Goal: Task Accomplishment & Management: Complete application form

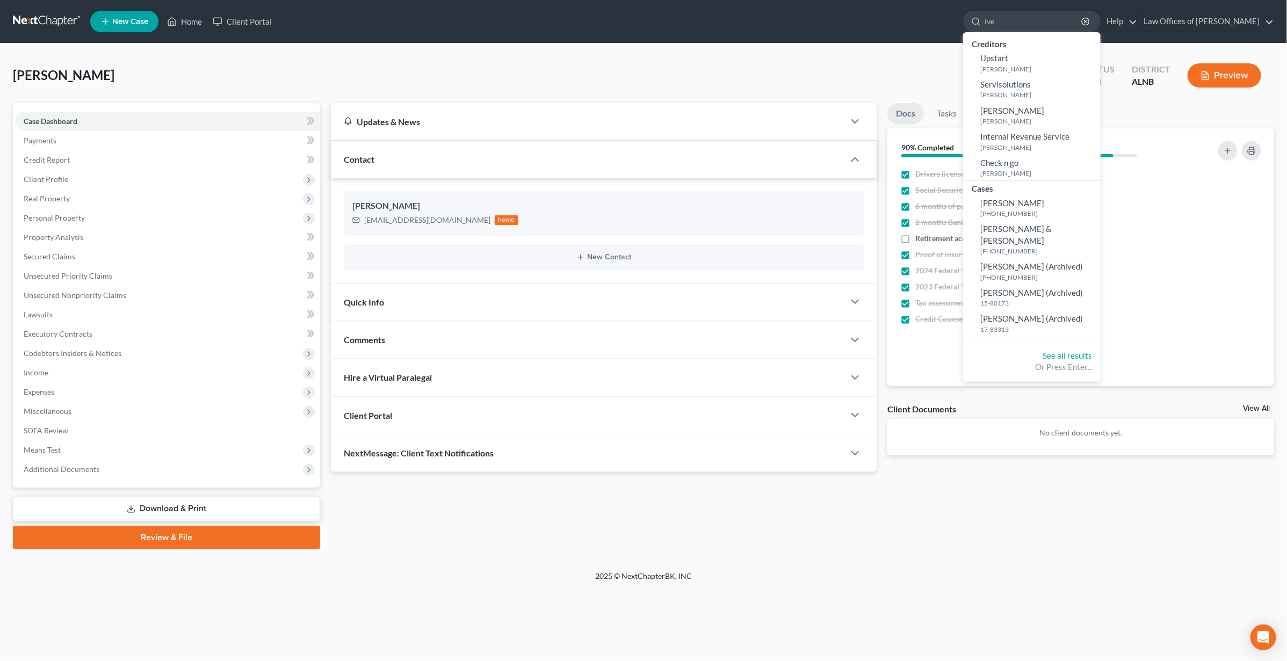
type input "[PERSON_NAME]"
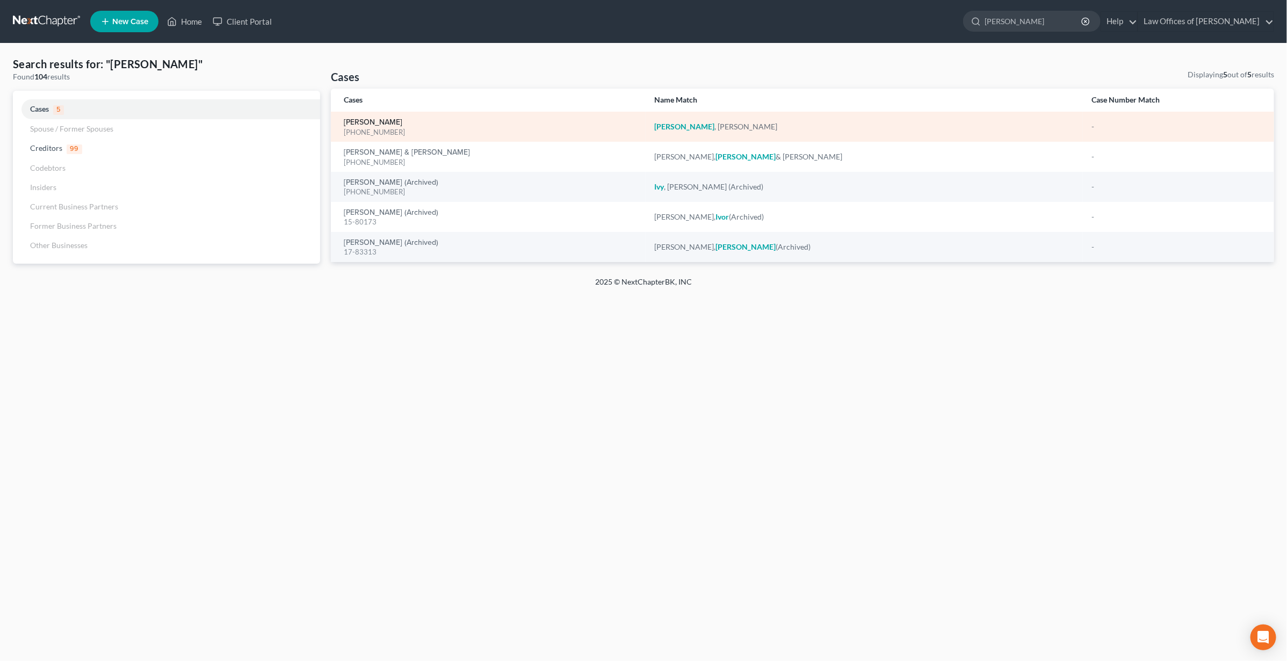
click at [362, 119] on link "[PERSON_NAME]" at bounding box center [373, 123] width 59 height 8
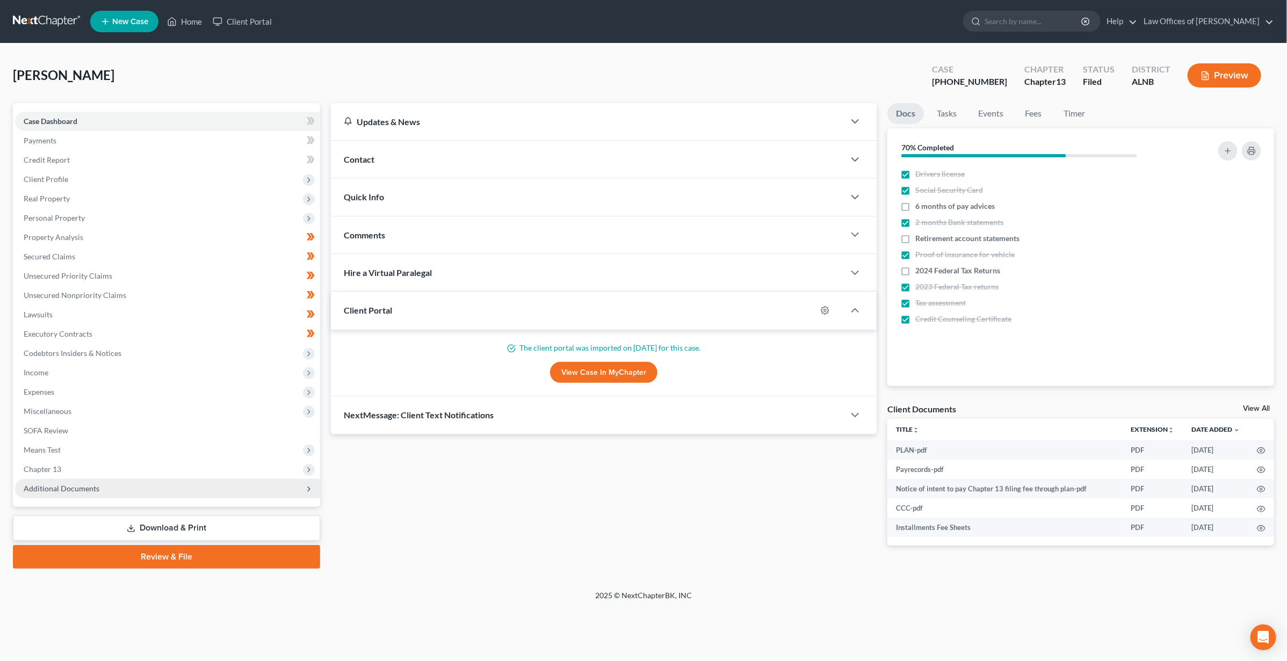
click at [60, 484] on span "Additional Documents" at bounding box center [62, 488] width 76 height 9
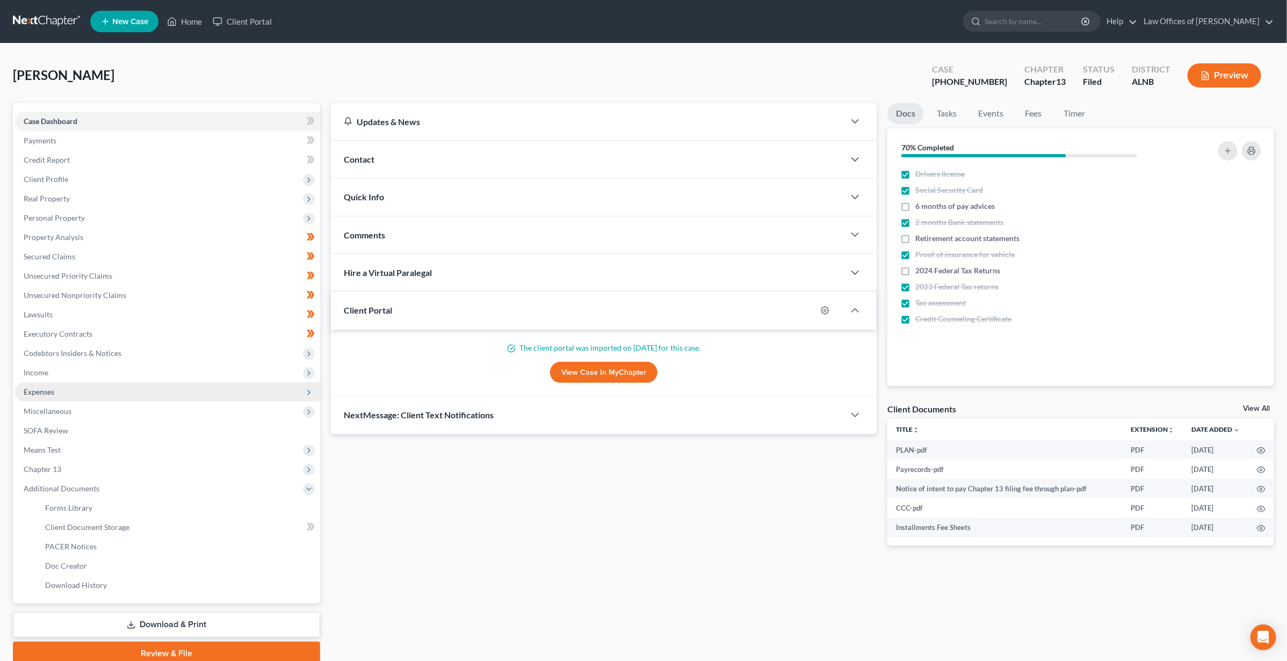
click at [49, 387] on span "Expenses" at bounding box center [39, 391] width 31 height 9
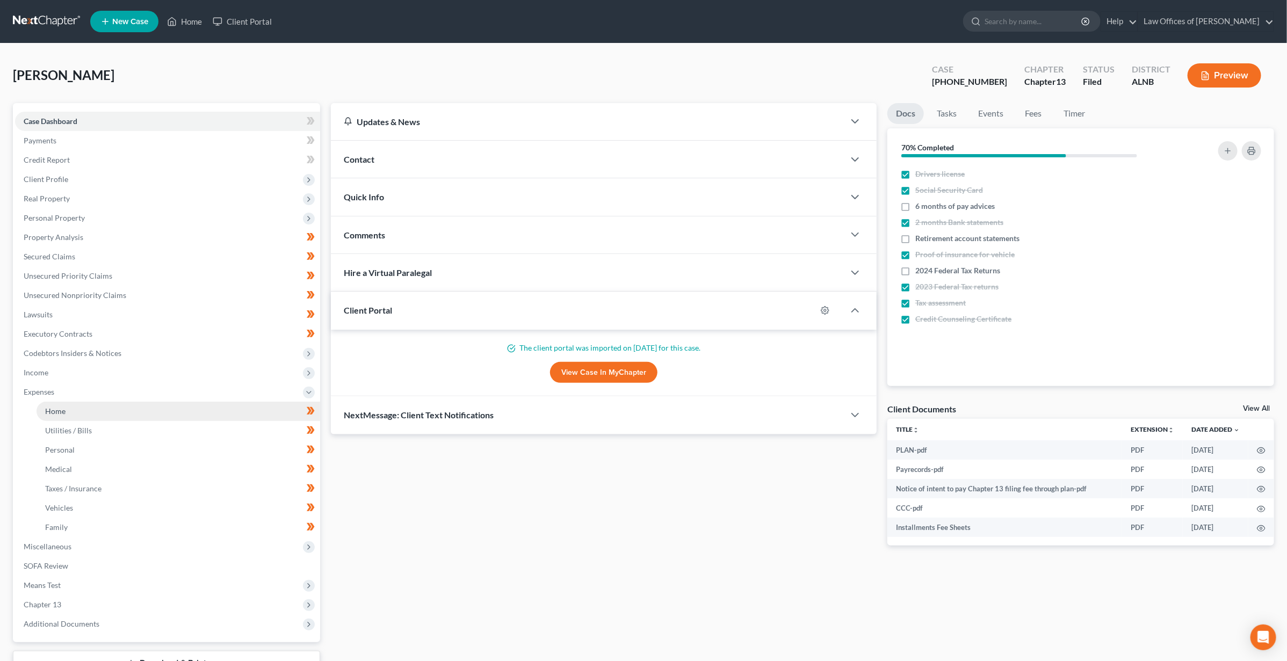
click at [59, 407] on span "Home" at bounding box center [55, 411] width 20 height 9
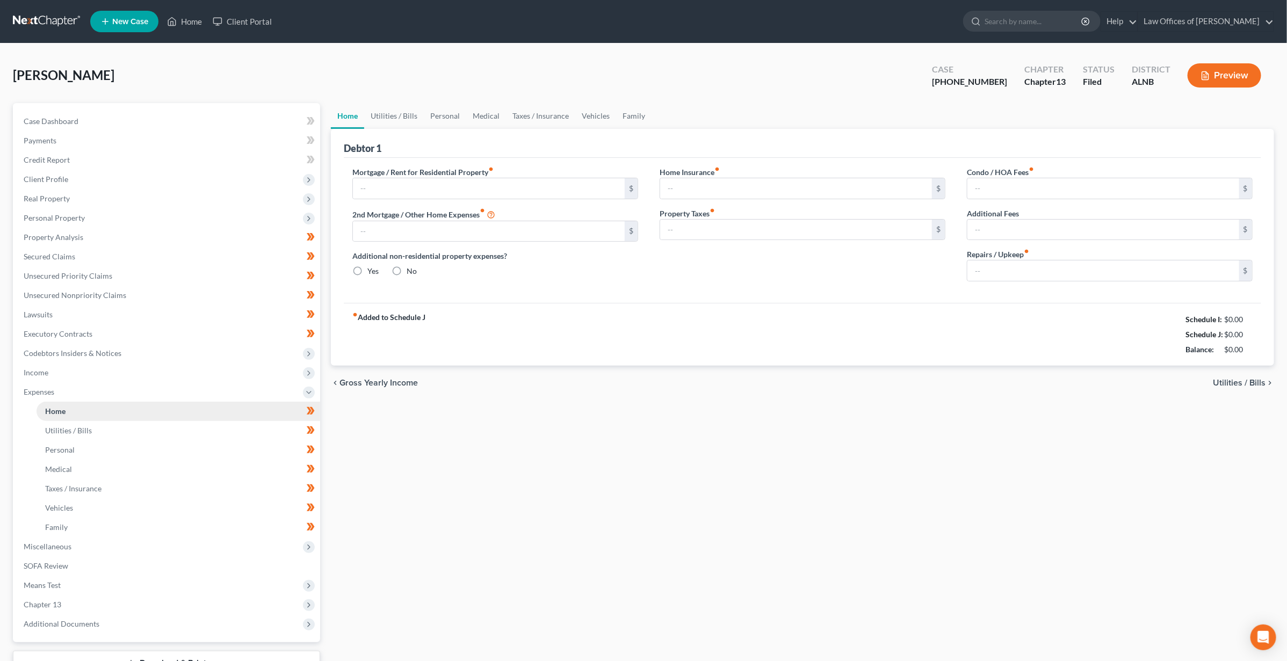
type input "0.00"
radio input "true"
type input "55.00"
type input "0.00"
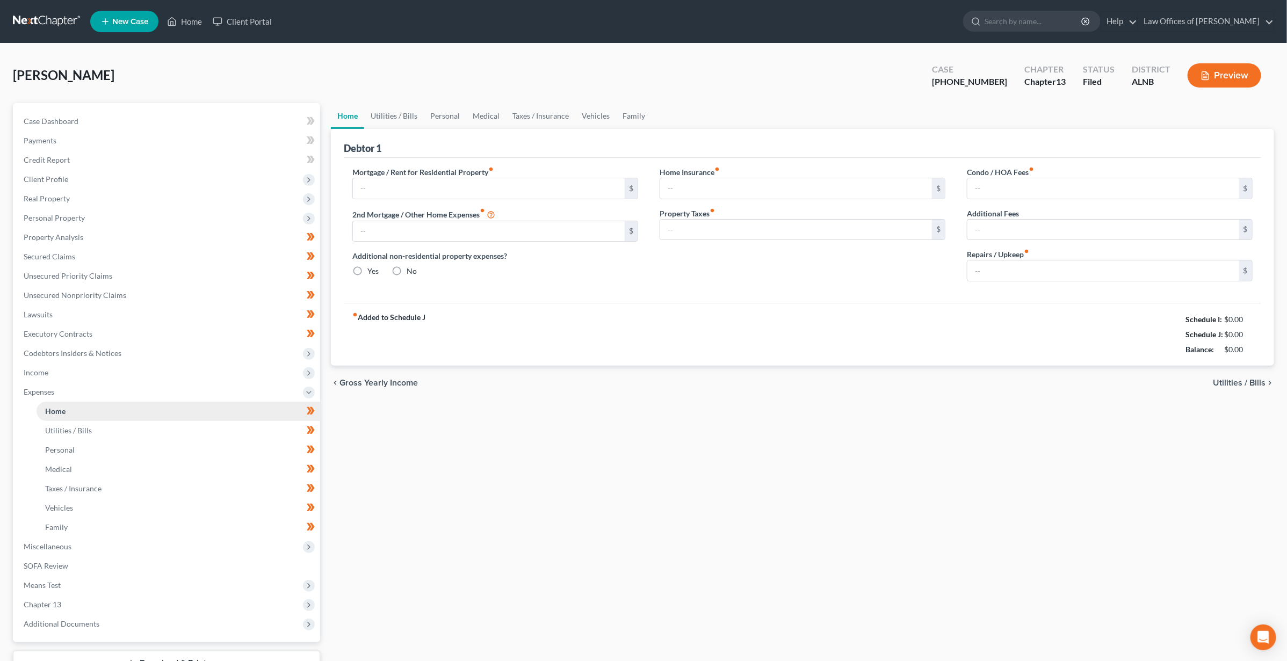
type input "0.00"
type input "200.00"
click at [1043, 274] on input "200.00" at bounding box center [1103, 271] width 272 height 20
click at [339, 413] on div "Home Utilities / Bills Personal Medical Taxes / Insurance Vehicles Family Debto…" at bounding box center [803, 403] width 954 height 601
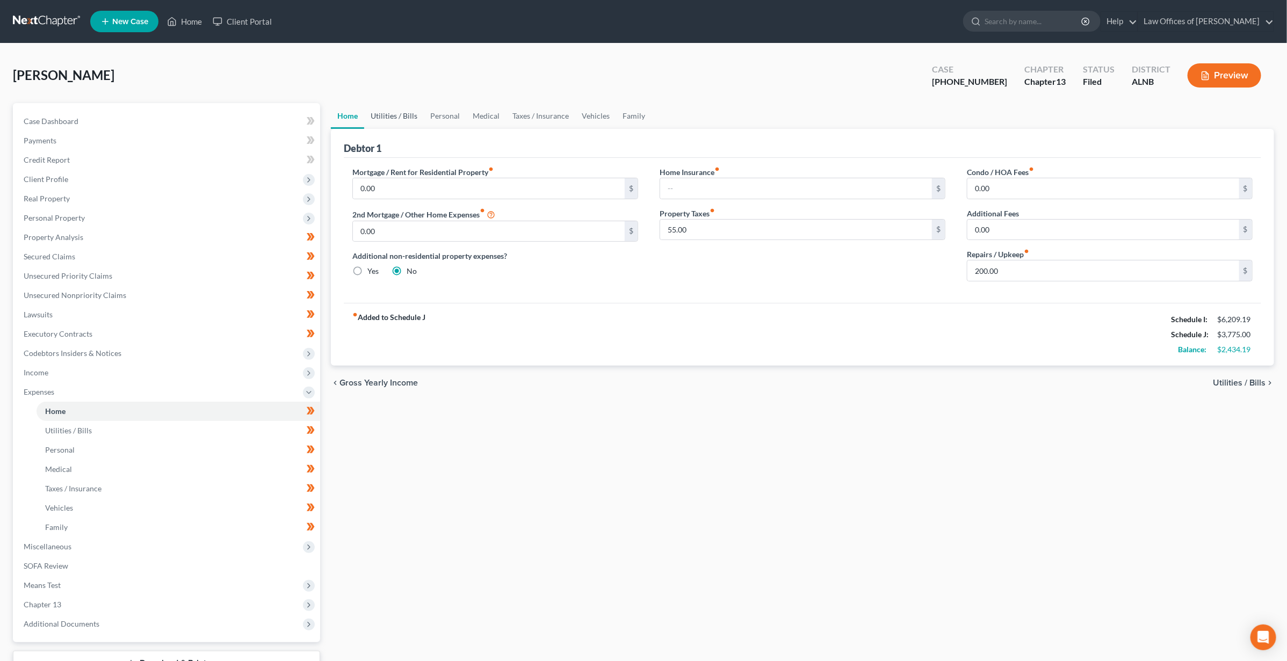
click at [409, 117] on link "Utilities / Bills" at bounding box center [394, 116] width 60 height 26
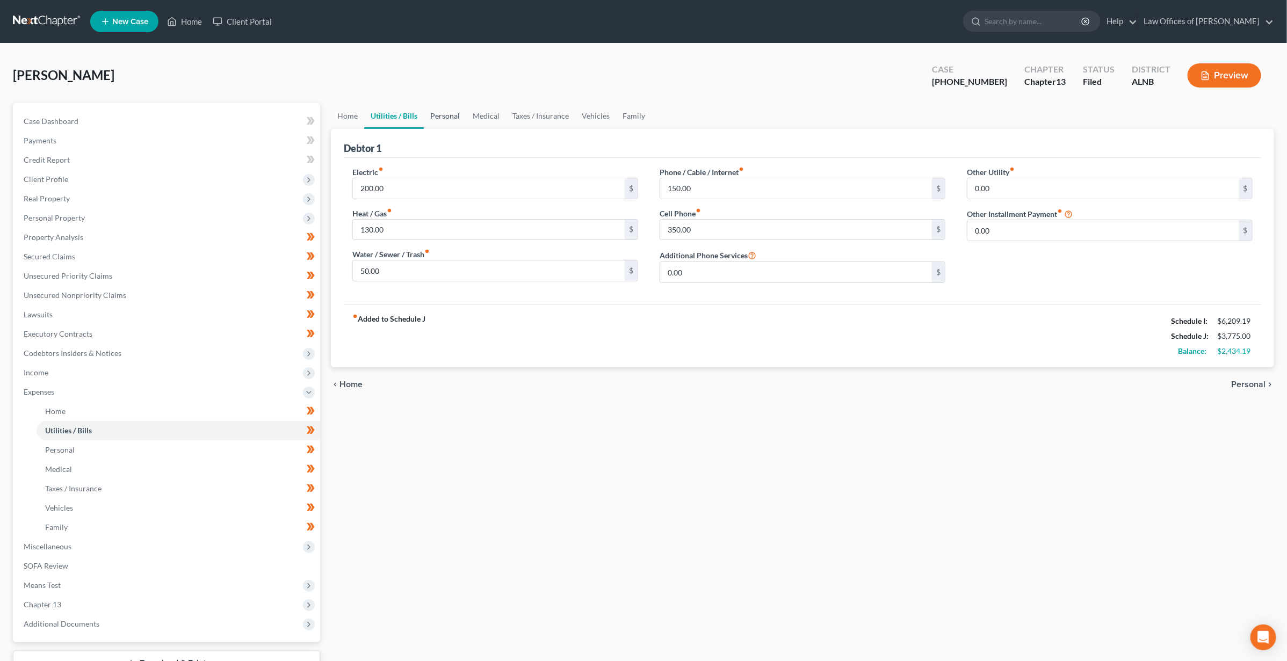
click at [435, 114] on link "Personal" at bounding box center [445, 116] width 42 height 26
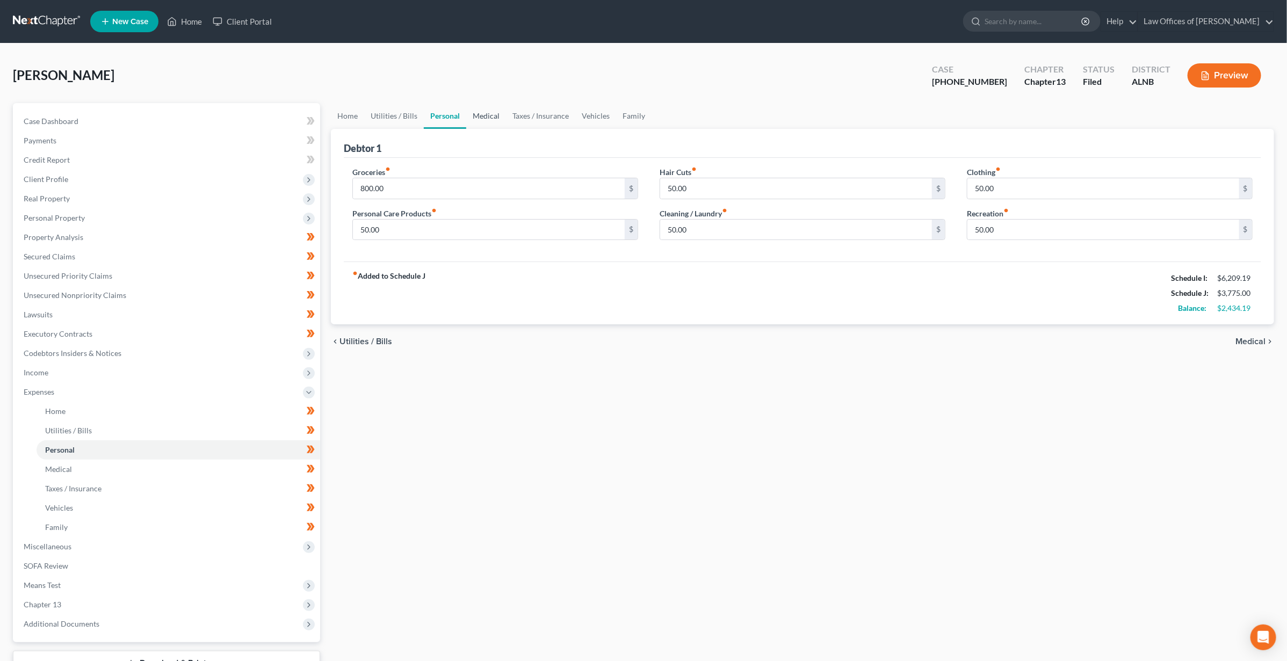
click at [491, 116] on link "Medical" at bounding box center [486, 116] width 40 height 26
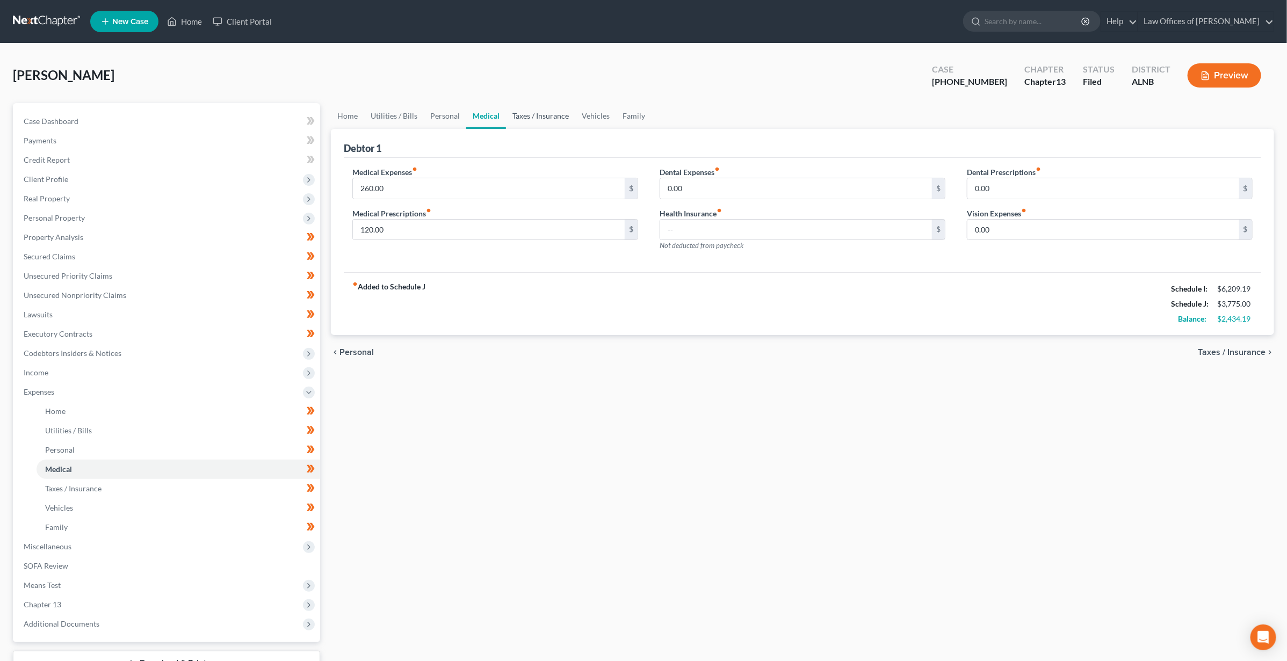
click at [515, 113] on link "Taxes / Insurance" at bounding box center [540, 116] width 69 height 26
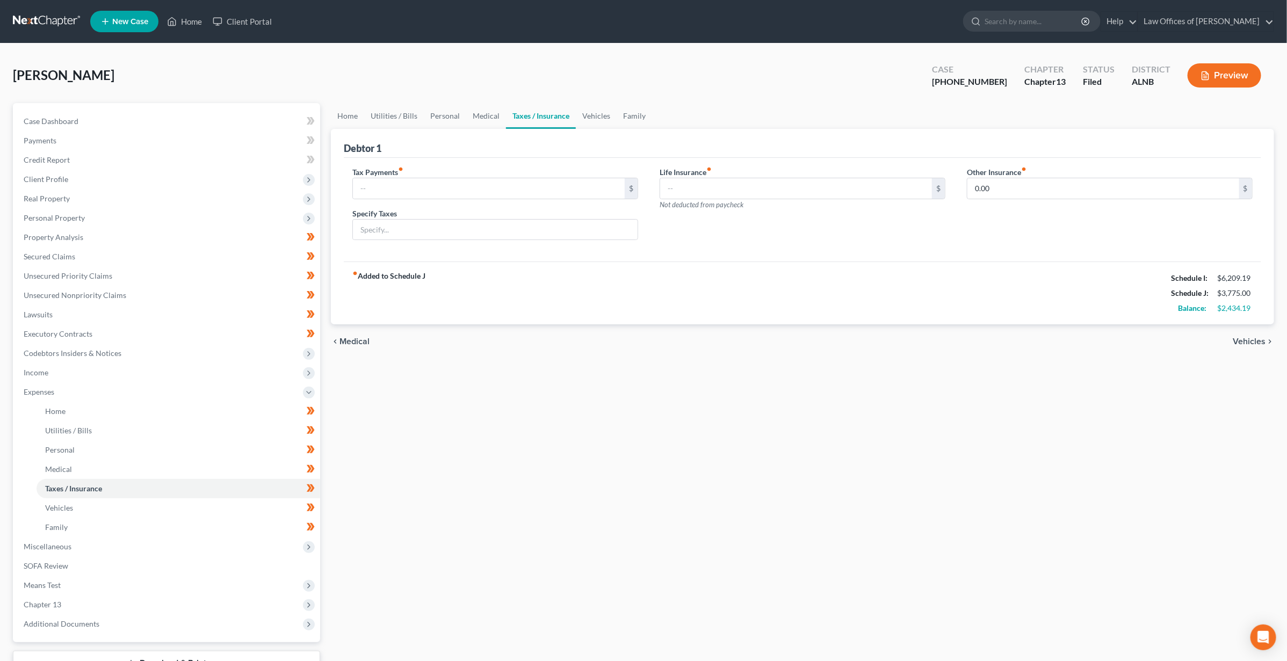
click at [563, 112] on link "Taxes / Insurance" at bounding box center [541, 116] width 70 height 26
click at [654, 112] on ul "Home Utilities / Bills Personal Medical Taxes / Insurance Vehicles Family" at bounding box center [802, 116] width 943 height 26
click at [637, 114] on link "Family" at bounding box center [634, 116] width 35 height 26
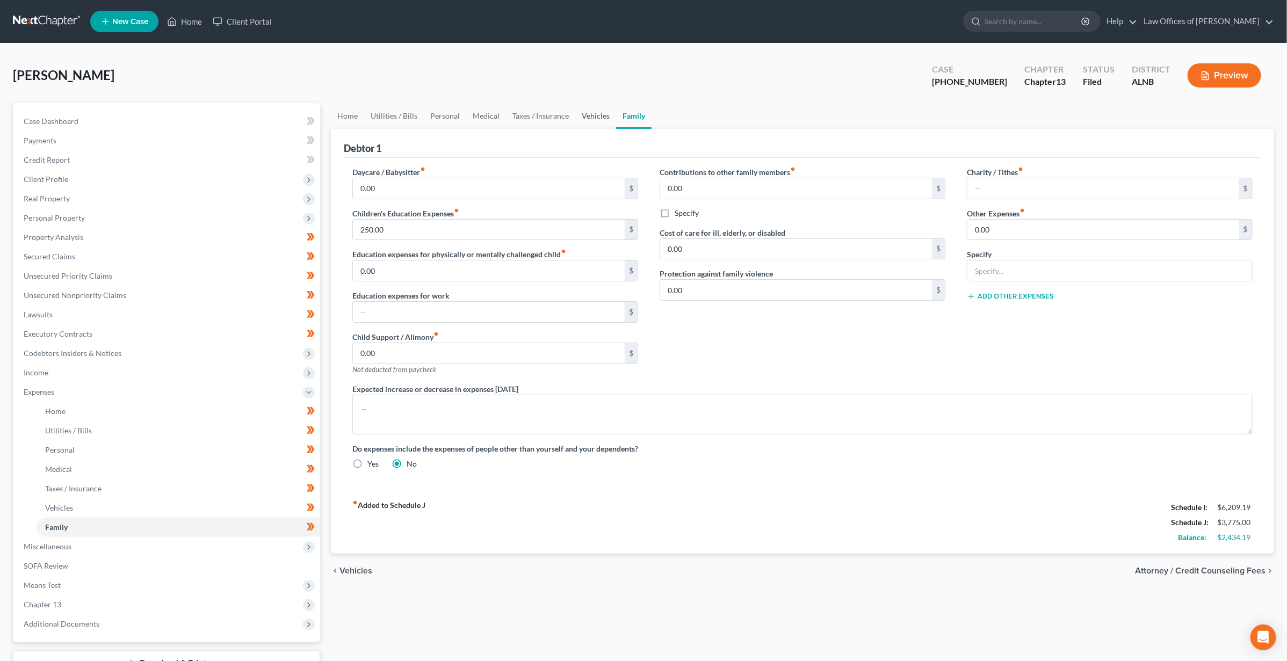
click at [600, 115] on link "Vehicles" at bounding box center [595, 116] width 41 height 26
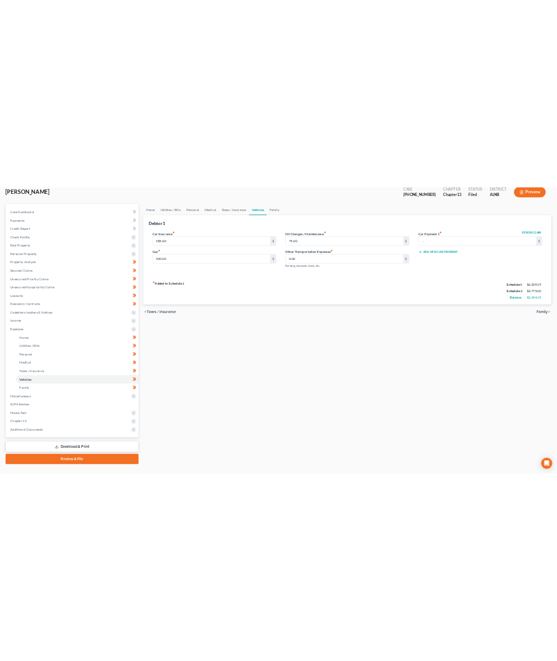
scroll to position [64, 0]
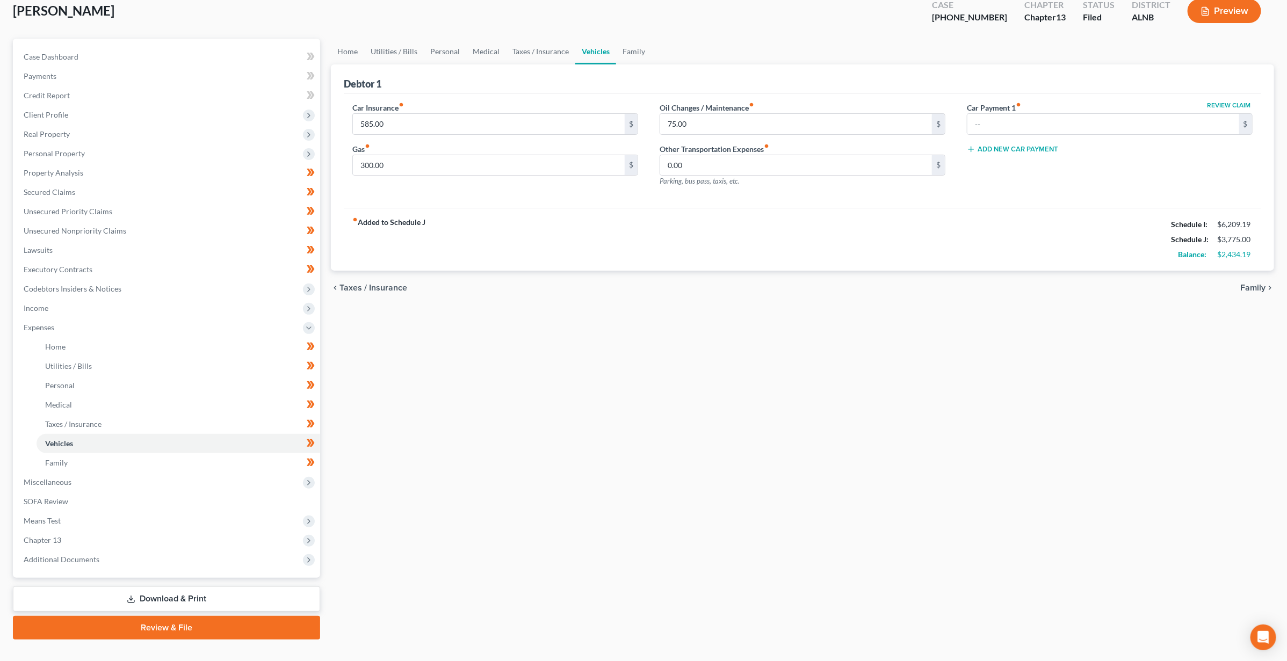
click at [1237, 11] on button "Preview" at bounding box center [1225, 11] width 74 height 24
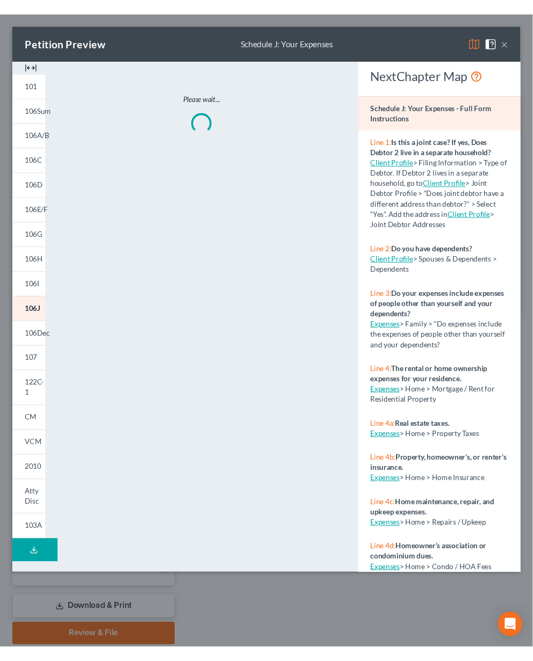
scroll to position [0, 0]
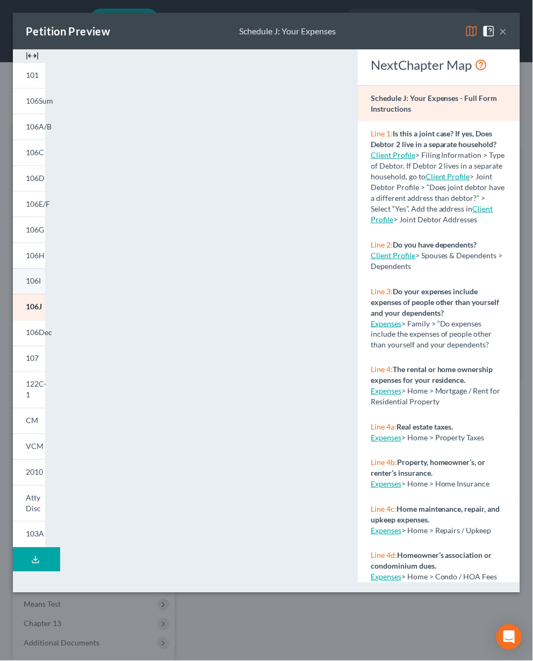
click at [26, 277] on span "106I" at bounding box center [33, 281] width 15 height 9
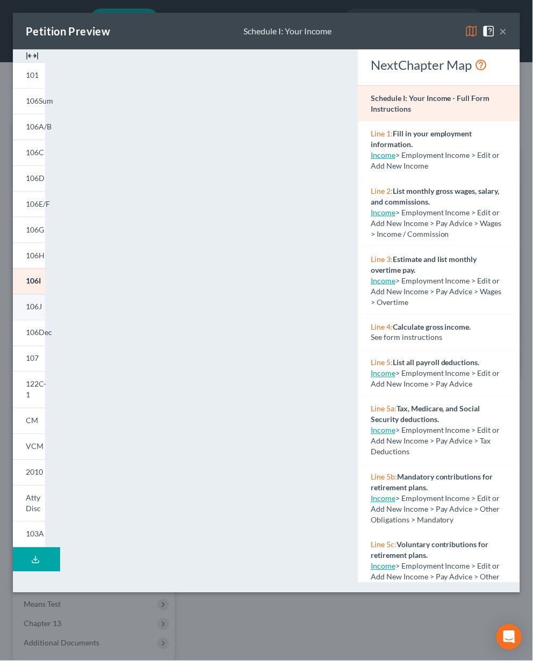
click at [32, 307] on span "106J" at bounding box center [34, 306] width 16 height 9
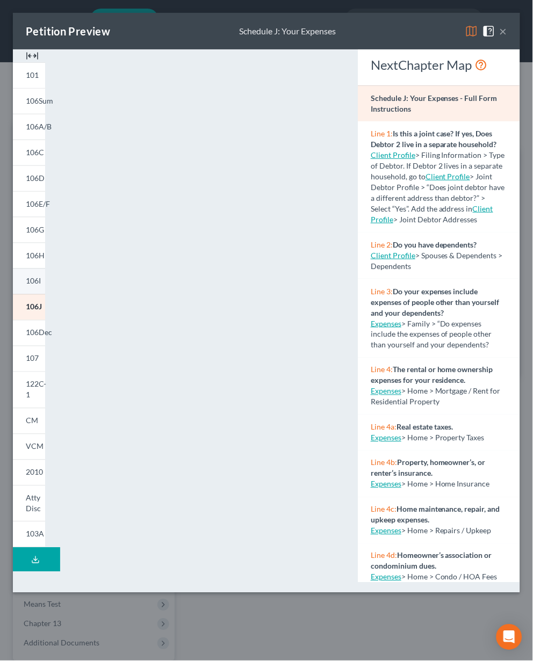
click at [40, 285] on span "106I" at bounding box center [33, 281] width 15 height 9
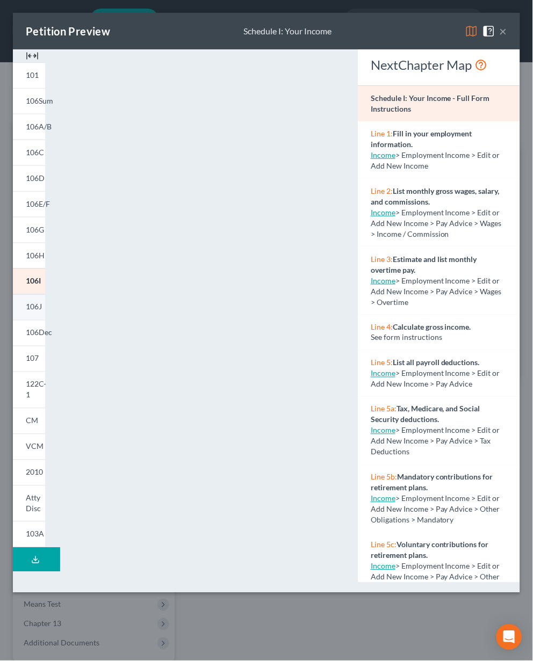
click at [29, 312] on link "106J" at bounding box center [29, 307] width 32 height 26
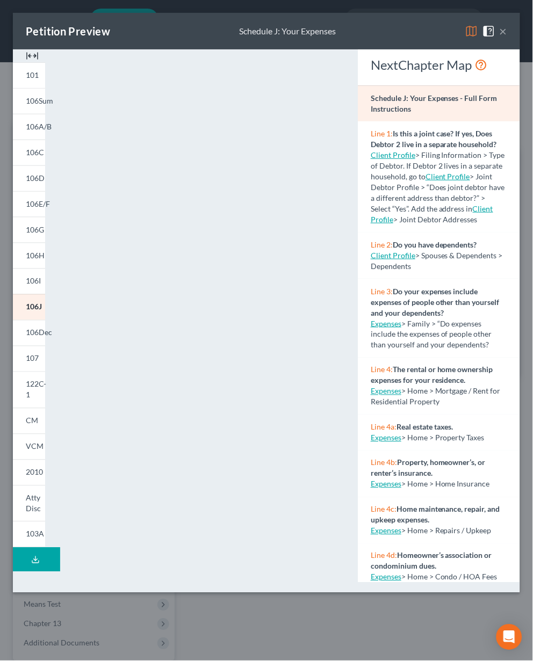
click at [504, 30] on button "×" at bounding box center [504, 31] width 8 height 13
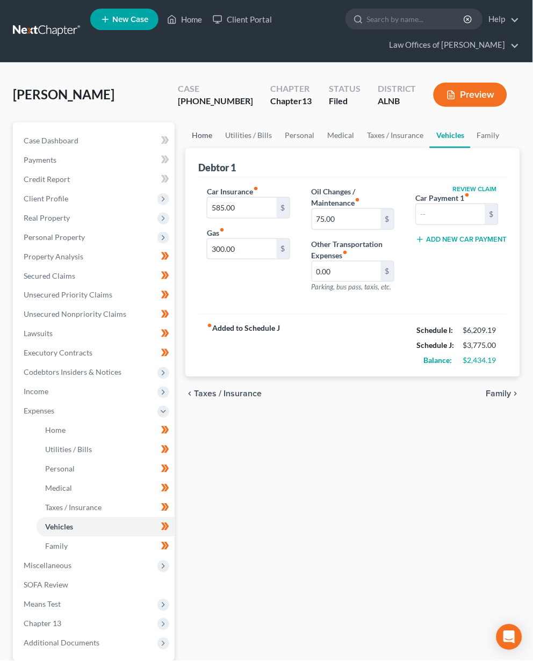
scroll to position [1, 0]
click at [207, 133] on link "Home" at bounding box center [201, 135] width 33 height 26
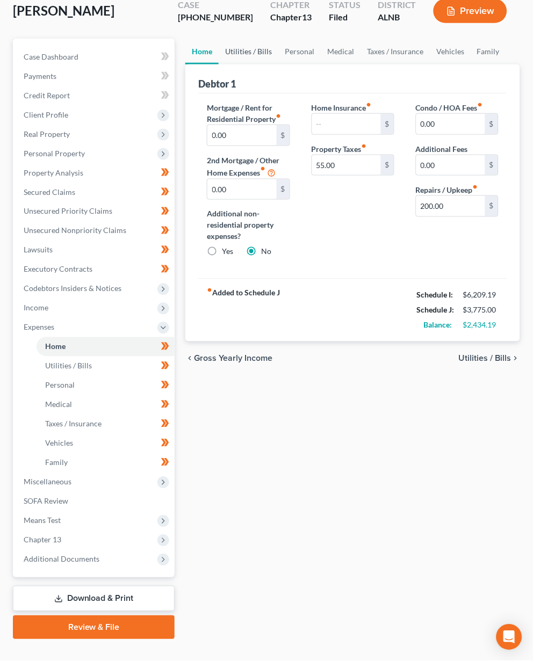
click at [255, 55] on link "Utilities / Bills" at bounding box center [249, 52] width 60 height 26
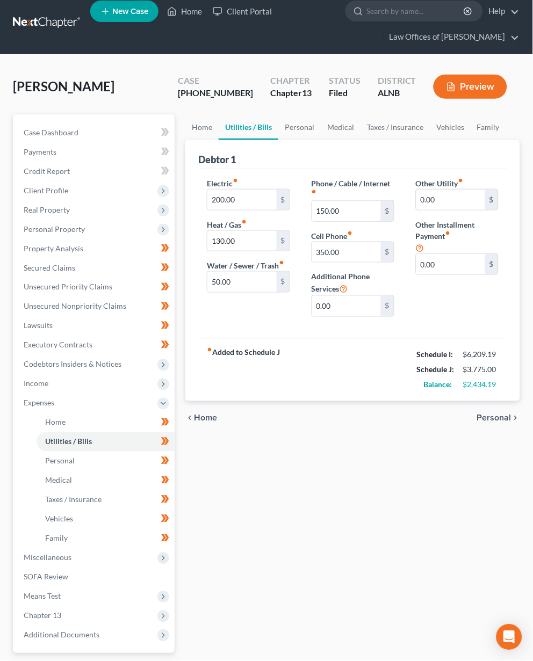
scroll to position [9, 0]
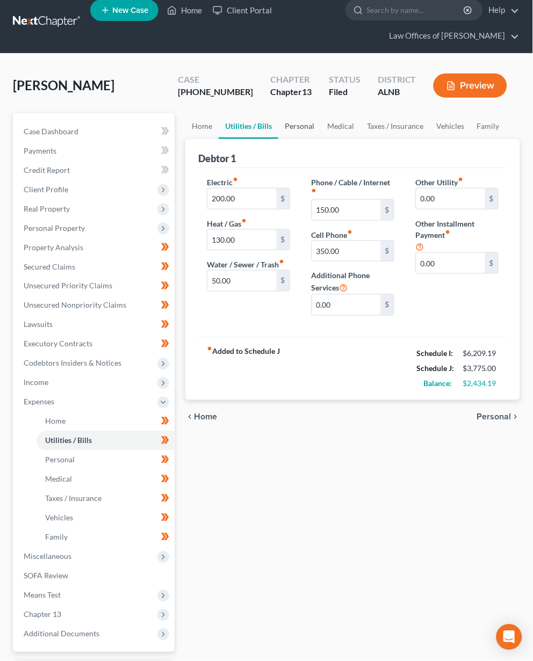
click at [294, 125] on link "Personal" at bounding box center [299, 126] width 42 height 26
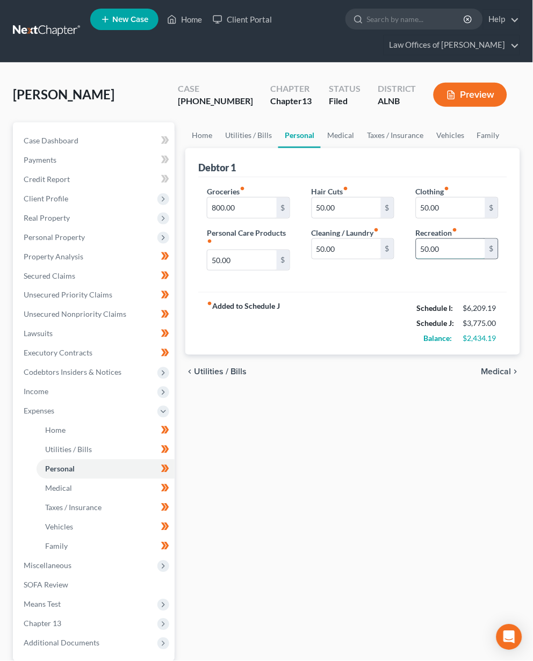
click at [436, 248] on input "50.00" at bounding box center [450, 249] width 69 height 20
type input "150"
click at [262, 256] on input "50.00" at bounding box center [241, 260] width 69 height 20
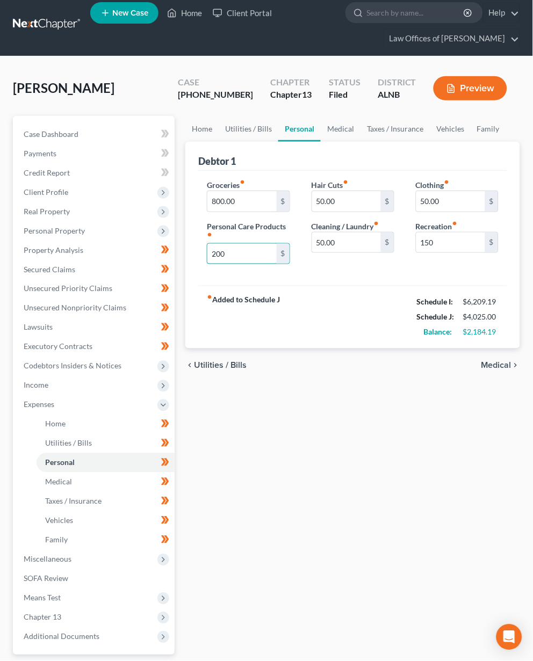
scroll to position [6, 1]
type input "200"
click at [342, 127] on link "Medical" at bounding box center [341, 129] width 40 height 26
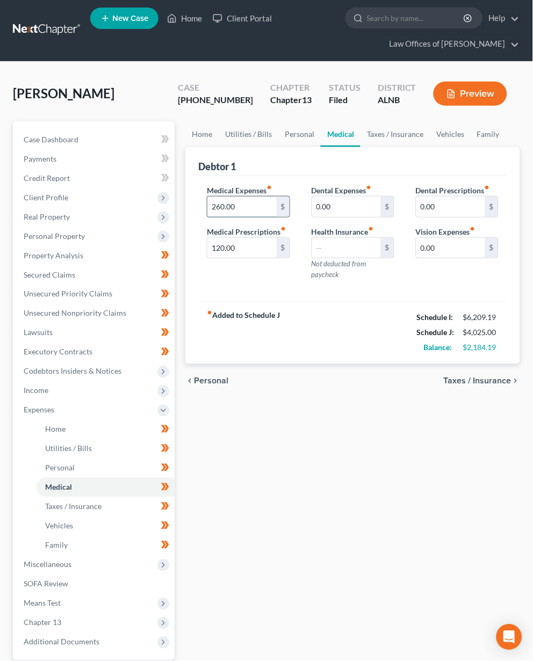
scroll to position [1, 0]
click at [245, 204] on input "260.00" at bounding box center [241, 207] width 69 height 20
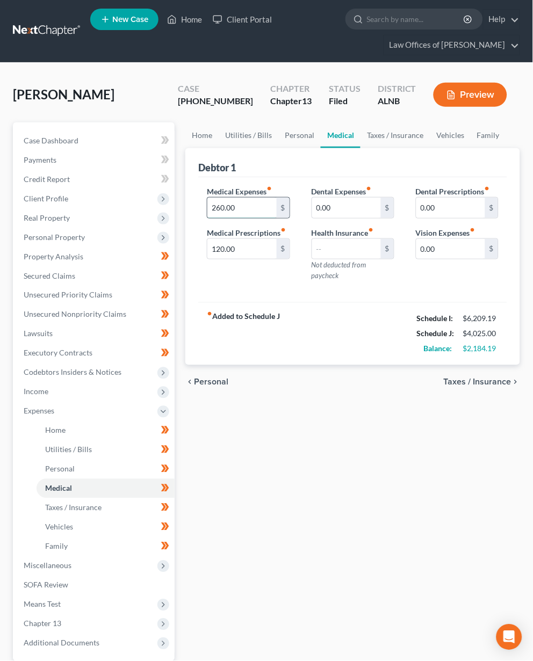
click at [245, 204] on input "260.00" at bounding box center [241, 208] width 69 height 20
type input "320"
click at [416, 135] on link "Taxes / Insurance" at bounding box center [394, 135] width 69 height 26
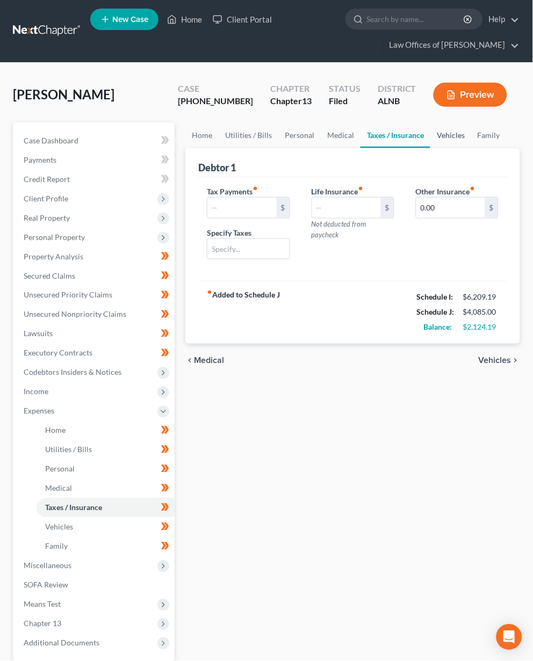
click at [445, 133] on link "Vehicles" at bounding box center [450, 135] width 41 height 26
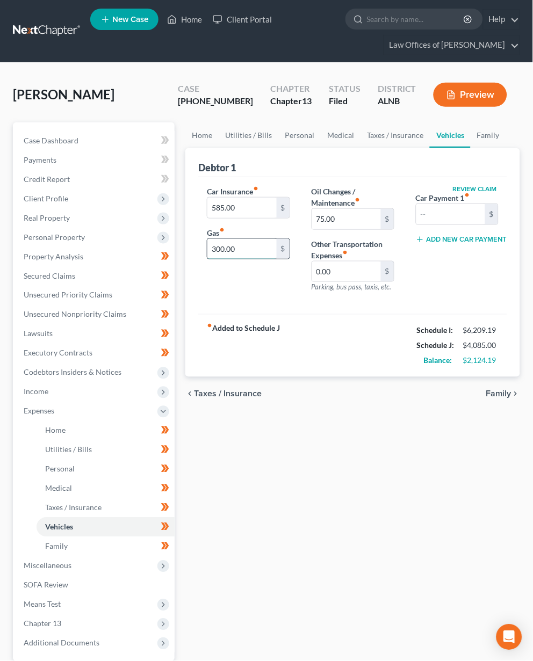
click at [230, 244] on input "300.00" at bounding box center [241, 249] width 69 height 20
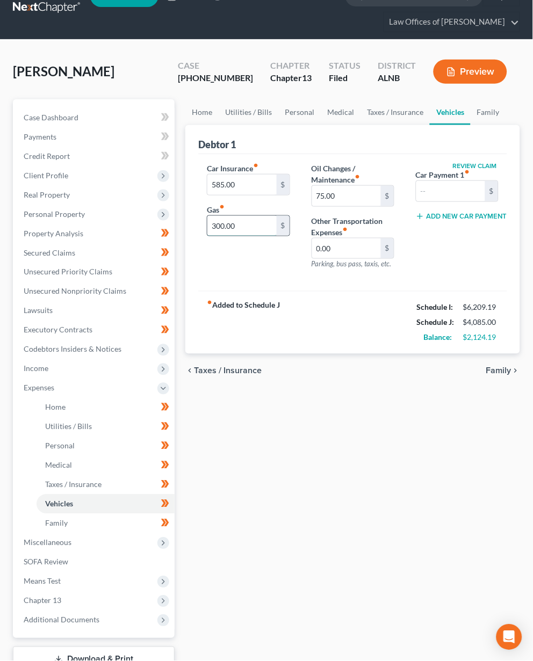
scroll to position [24, 0]
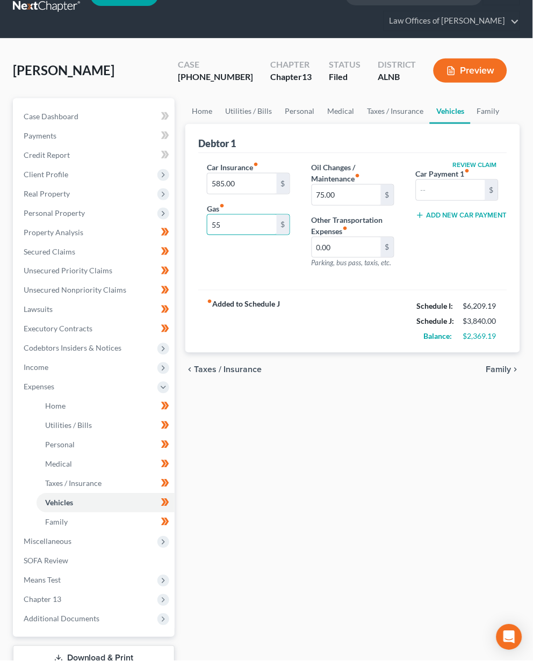
type input "5"
type input "425"
click at [479, 106] on link "Family" at bounding box center [488, 111] width 35 height 26
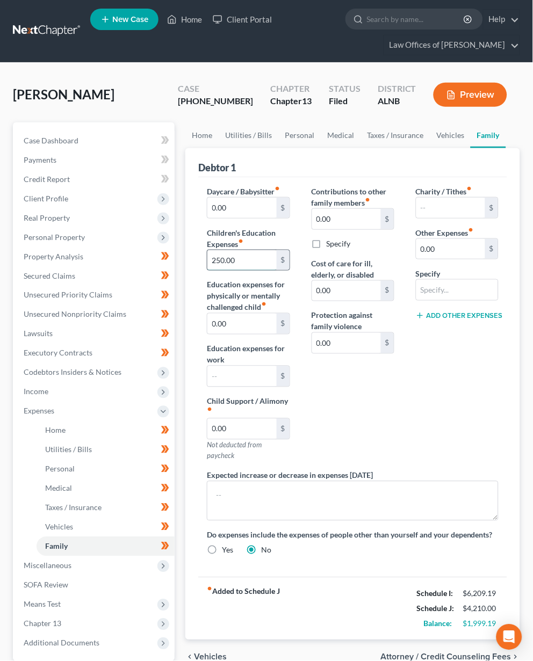
click at [239, 261] on input "250.00" at bounding box center [241, 260] width 69 height 20
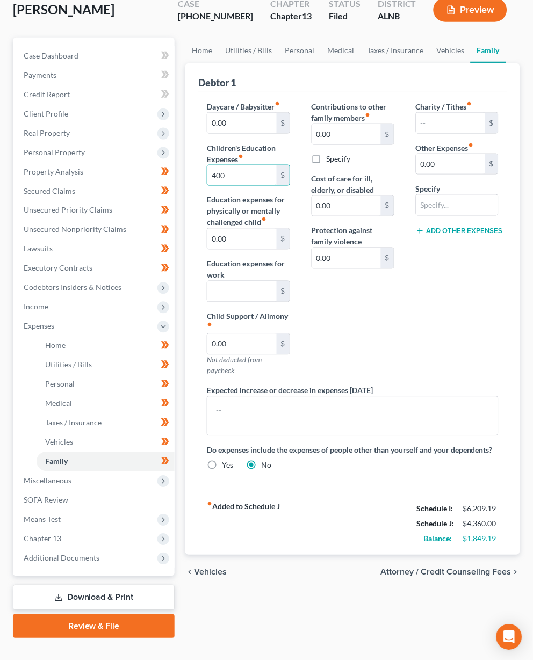
scroll to position [84, 0]
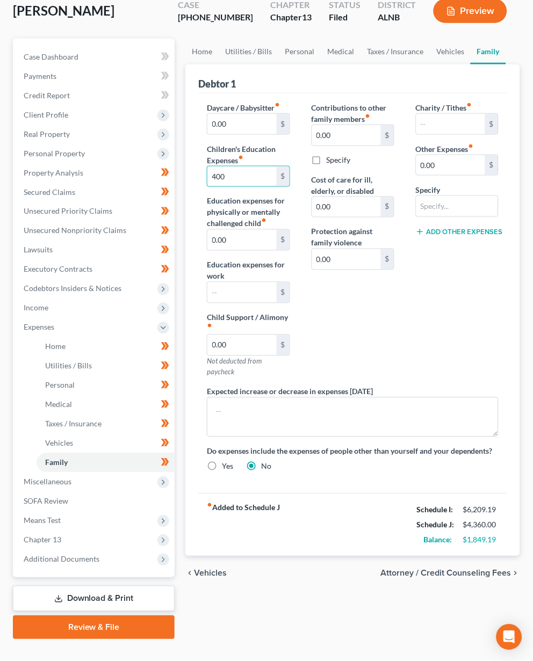
click at [469, 16] on button "Preview" at bounding box center [470, 11] width 74 height 24
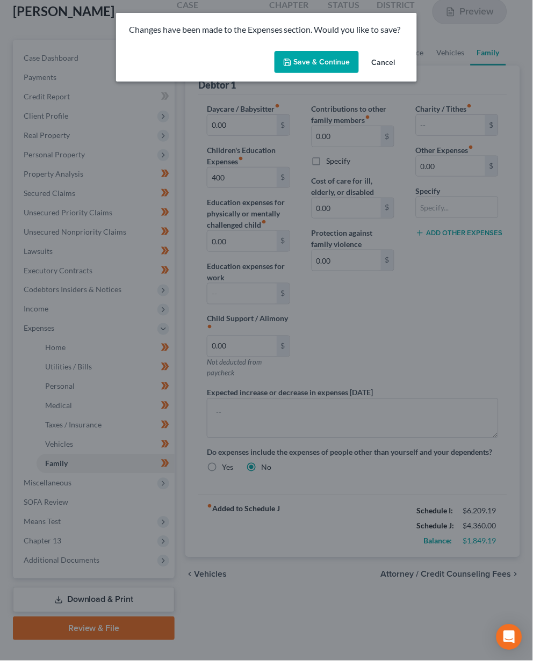
click at [331, 56] on button "Save & Continue" at bounding box center [316, 62] width 84 height 23
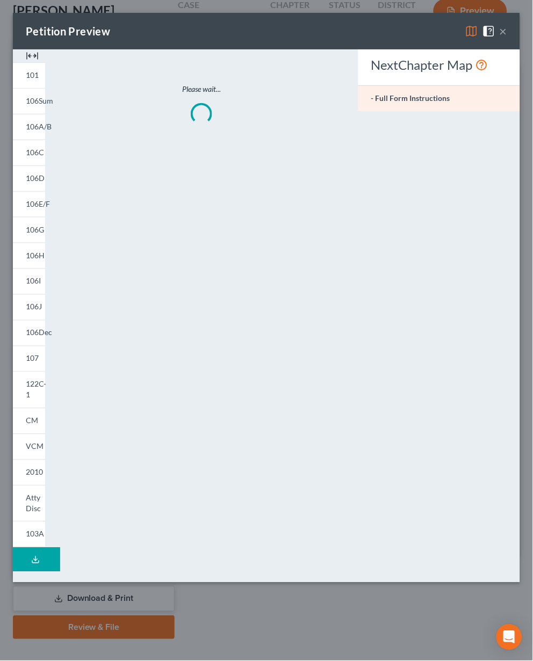
type input "400.00"
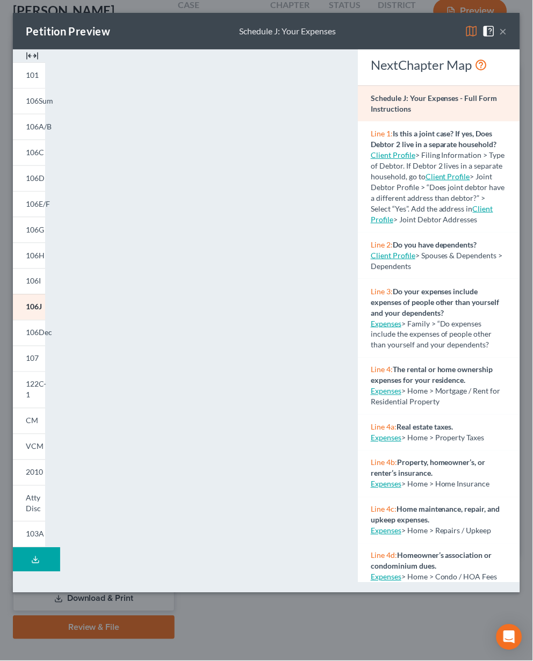
click at [501, 29] on button "×" at bounding box center [504, 31] width 8 height 13
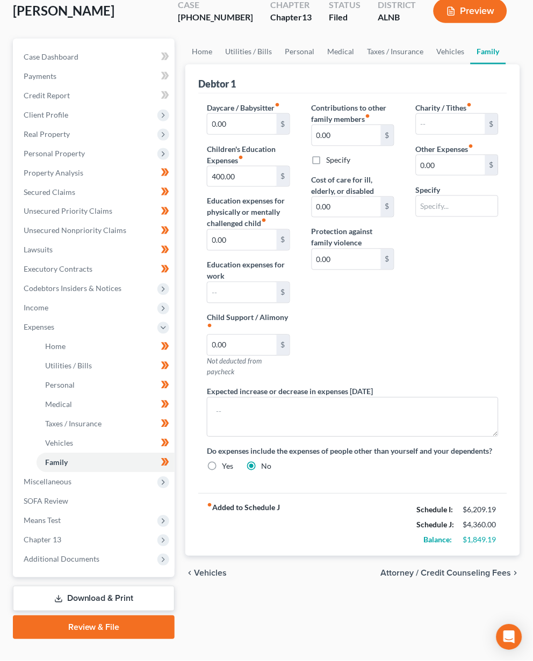
click at [77, 587] on link "Download & Print" at bounding box center [94, 599] width 162 height 25
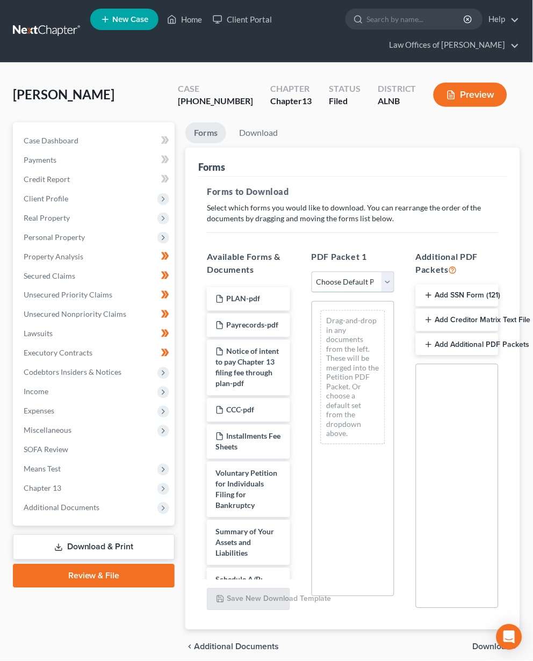
select select "2"
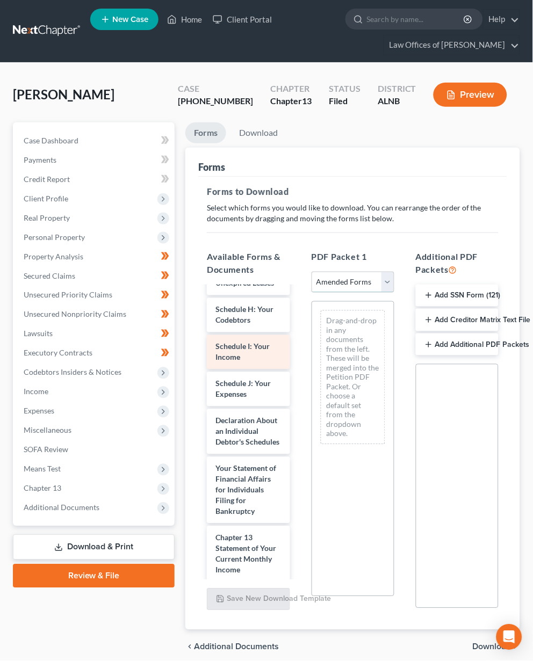
scroll to position [364, 0]
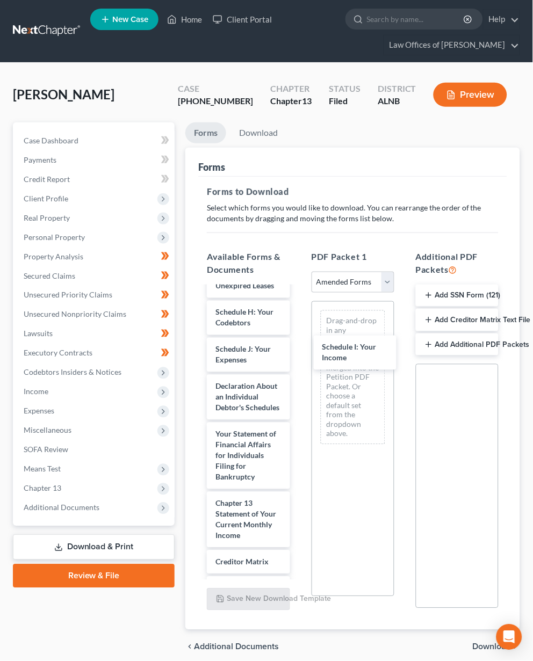
click at [298, 349] on div "Schedule I: Your Income Voluntary Petition for Individuals Filing for Bankruptc…" at bounding box center [248, 325] width 100 height 805
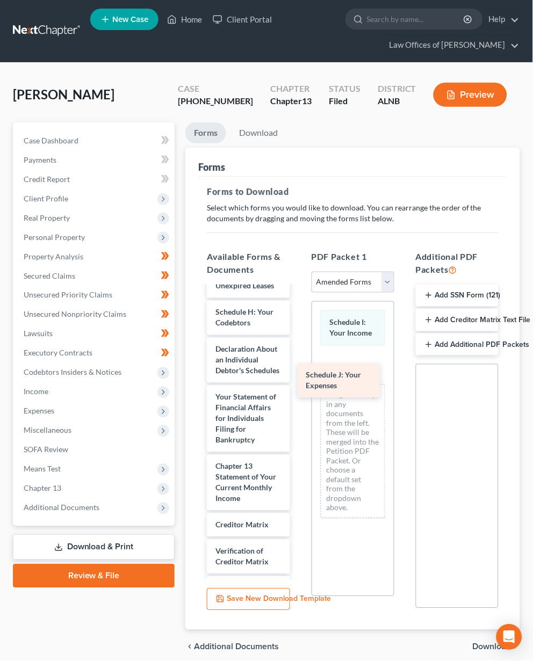
drag, startPoint x: 262, startPoint y: 331, endPoint x: 353, endPoint y: 373, distance: 101.2
click at [298, 375] on div "Schedule J: Your Expenses Voluntary Petition for Individuals Filing for Bankrup…" at bounding box center [248, 307] width 100 height 768
click at [473, 644] on span "Download" at bounding box center [492, 647] width 39 height 9
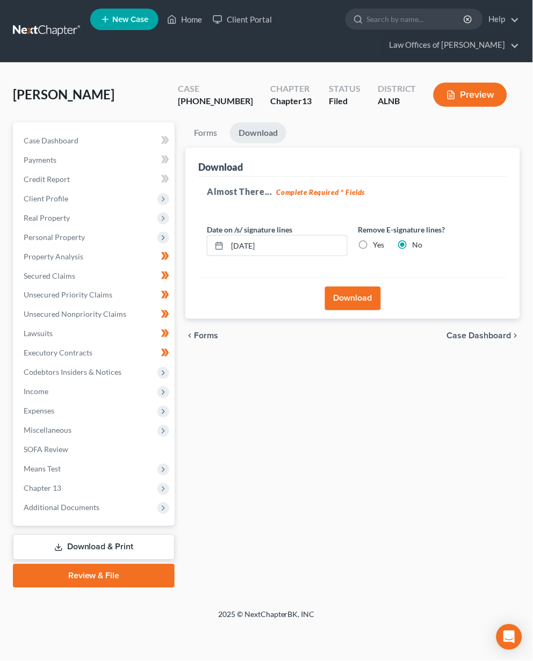
click at [351, 300] on button "Download" at bounding box center [353, 299] width 56 height 24
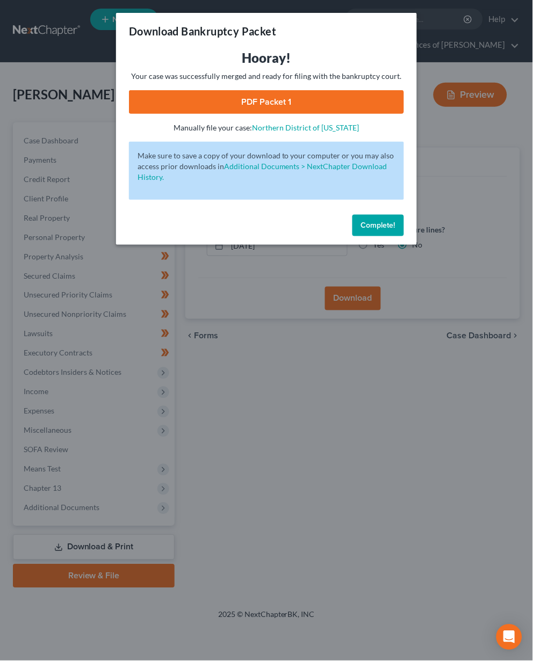
click at [320, 102] on link "PDF Packet 1" at bounding box center [266, 102] width 275 height 24
click at [371, 223] on span "Complete!" at bounding box center [378, 225] width 34 height 9
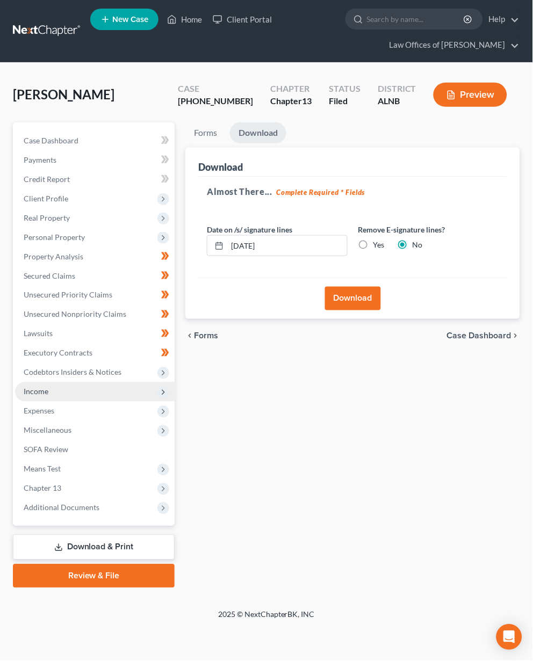
click at [30, 387] on span "Income" at bounding box center [36, 391] width 25 height 9
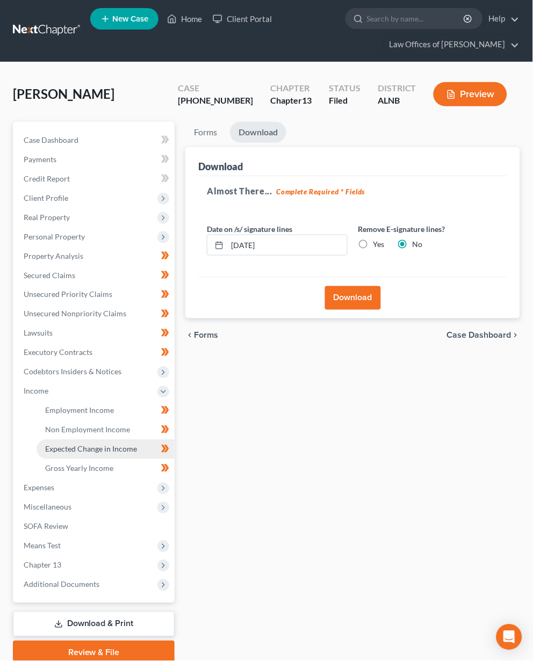
click at [60, 445] on span "Expected Change in Income" at bounding box center [91, 449] width 92 height 9
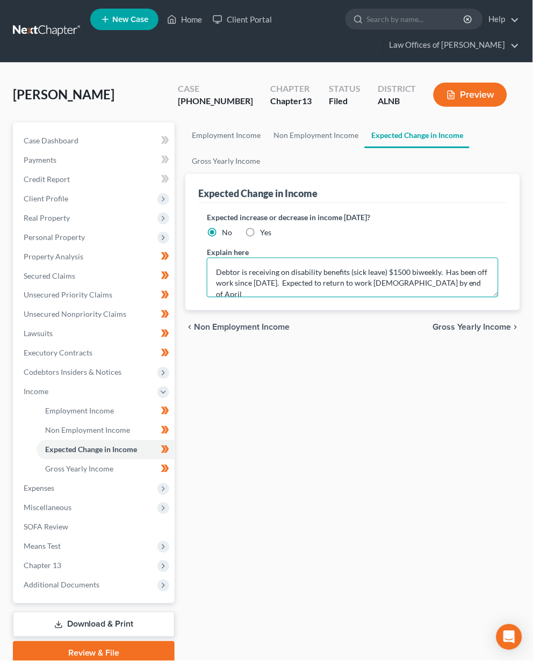
click at [228, 276] on textarea "Debtor is receiving on disability benefits (sick leave) $1500 biweekly. Has bee…" at bounding box center [353, 278] width 292 height 40
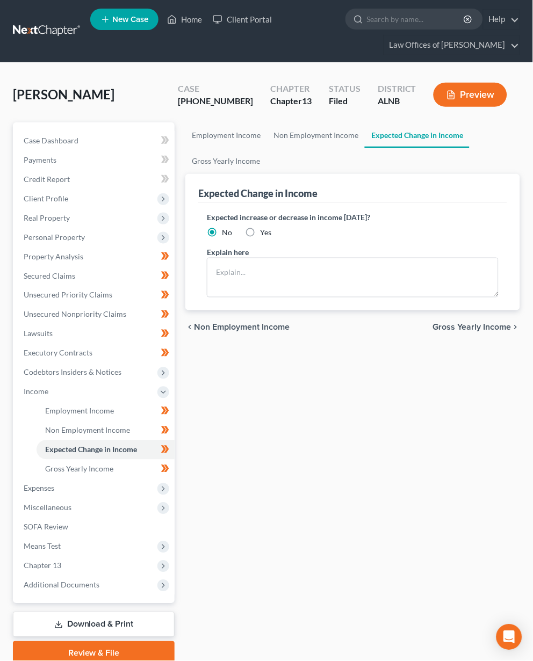
click at [104, 612] on link "Download & Print" at bounding box center [94, 624] width 162 height 25
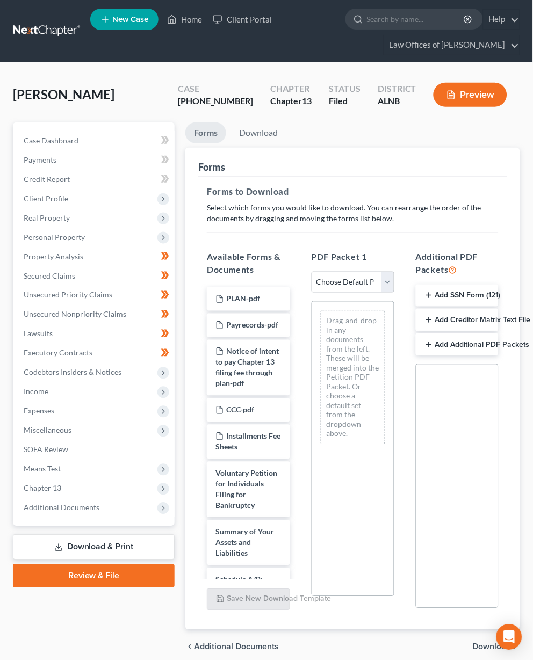
select select "2"
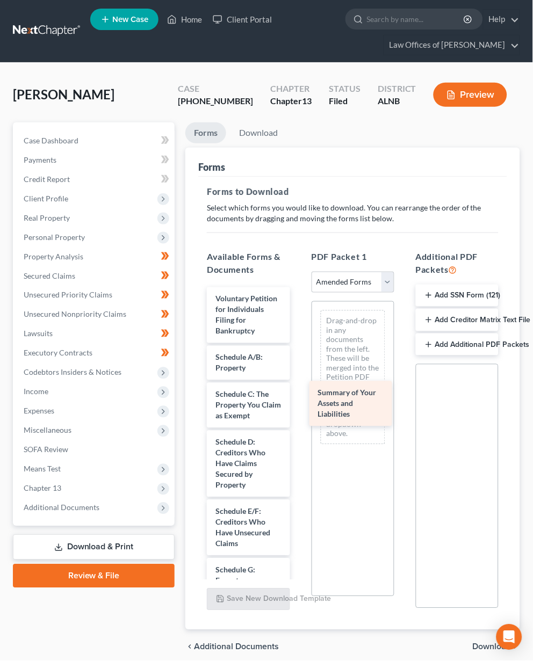
drag, startPoint x: 247, startPoint y: 350, endPoint x: 349, endPoint y: 391, distance: 109.9
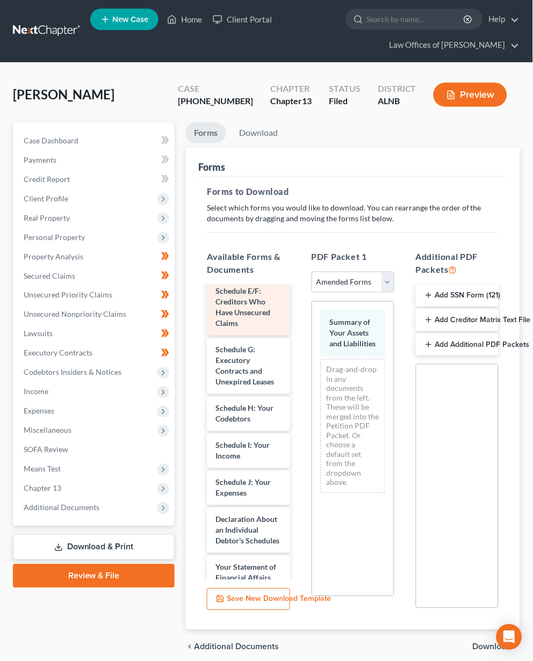
scroll to position [141, 0]
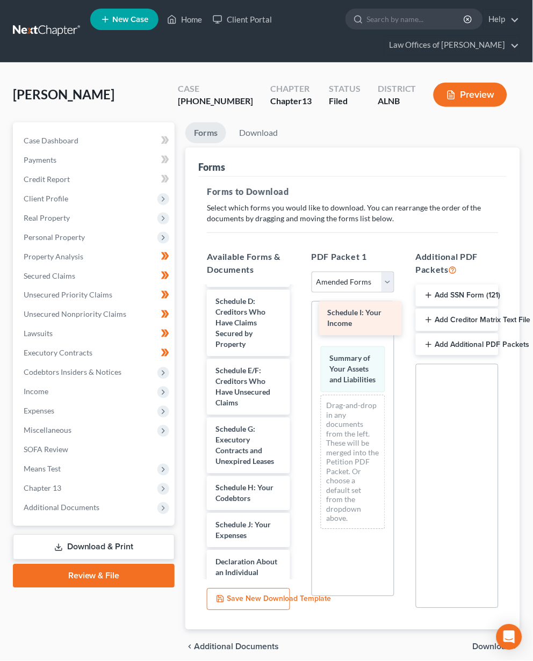
drag, startPoint x: 234, startPoint y: 510, endPoint x: 345, endPoint y: 316, distance: 223.8
click at [298, 316] on div "Schedule I: Your Income Voluntary Petition for Individuals Filing for Bankruptc…" at bounding box center [248, 525] width 100 height 757
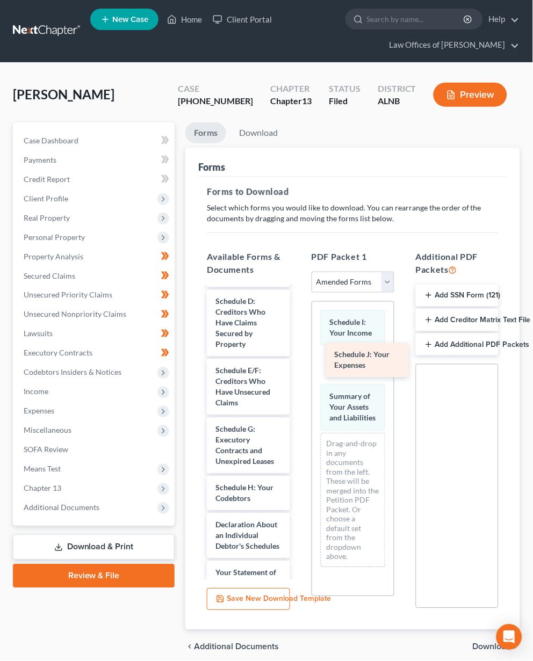
drag, startPoint x: 251, startPoint y: 511, endPoint x: 370, endPoint y: 359, distance: 192.9
click at [298, 359] on div "Schedule J: Your Expenses Voluntary Petition for Individuals Filing for Bankrup…" at bounding box center [248, 507] width 100 height 720
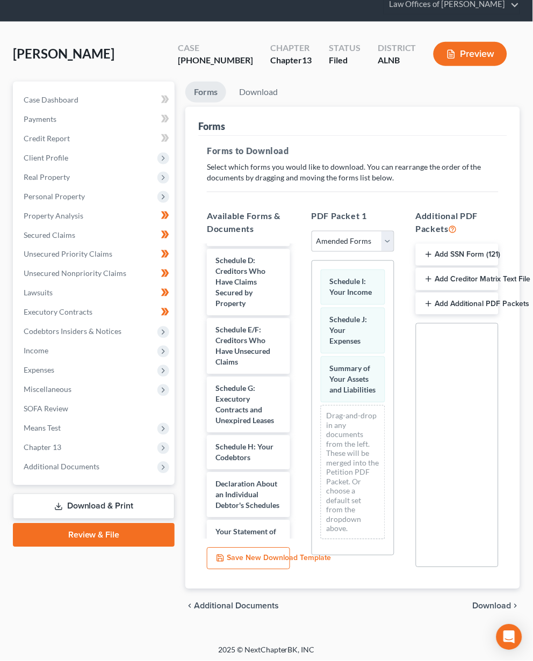
scroll to position [40, 0]
drag, startPoint x: 490, startPoint y: 601, endPoint x: 460, endPoint y: 555, distance: 54.7
click at [489, 603] on span "Download" at bounding box center [492, 607] width 39 height 9
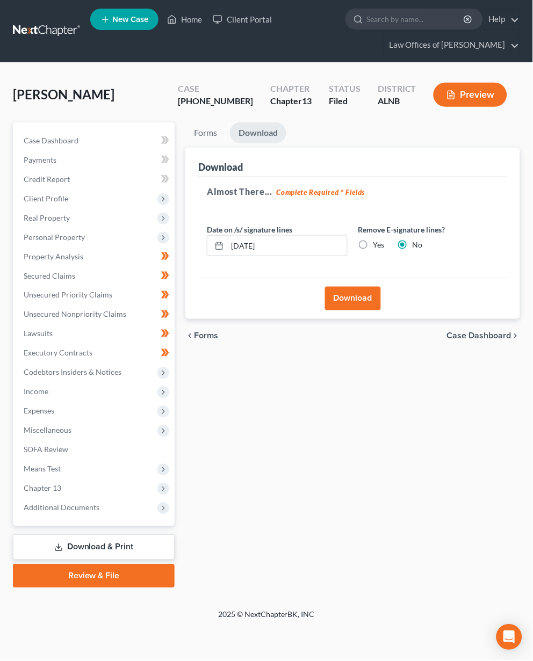
click at [327, 284] on div "Download" at bounding box center [352, 298] width 309 height 41
click at [330, 291] on button "Download" at bounding box center [353, 299] width 56 height 24
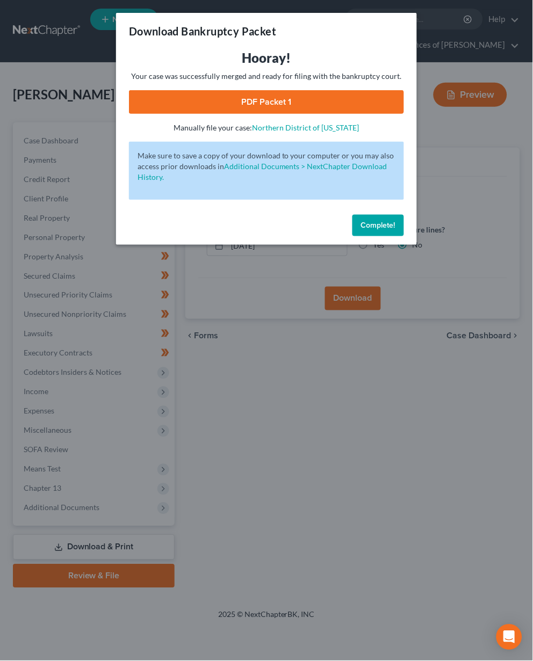
click at [275, 103] on link "PDF Packet 1" at bounding box center [266, 102] width 275 height 24
